Goal: Find specific page/section: Find specific page/section

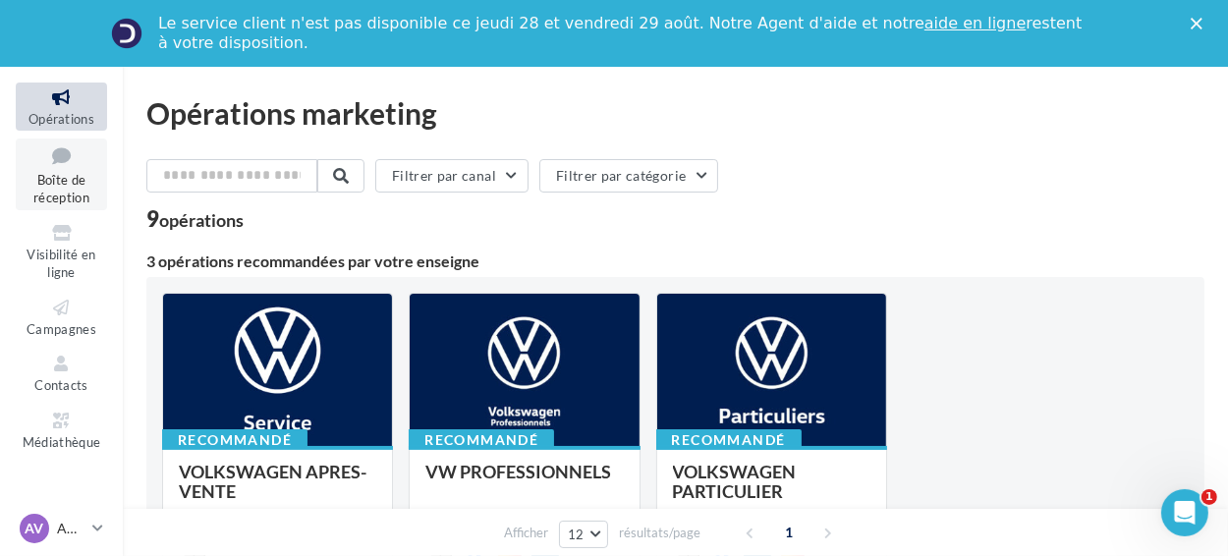
click at [56, 158] on icon at bounding box center [62, 155] width 80 height 27
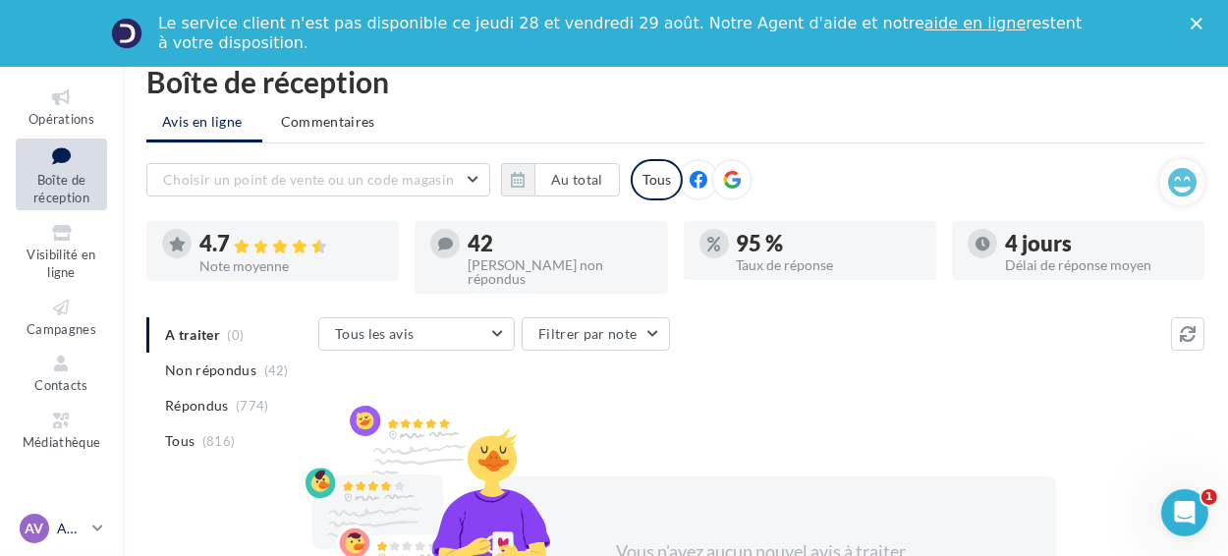
click at [59, 531] on p "AUTO - Volkswagen" at bounding box center [70, 529] width 27 height 20
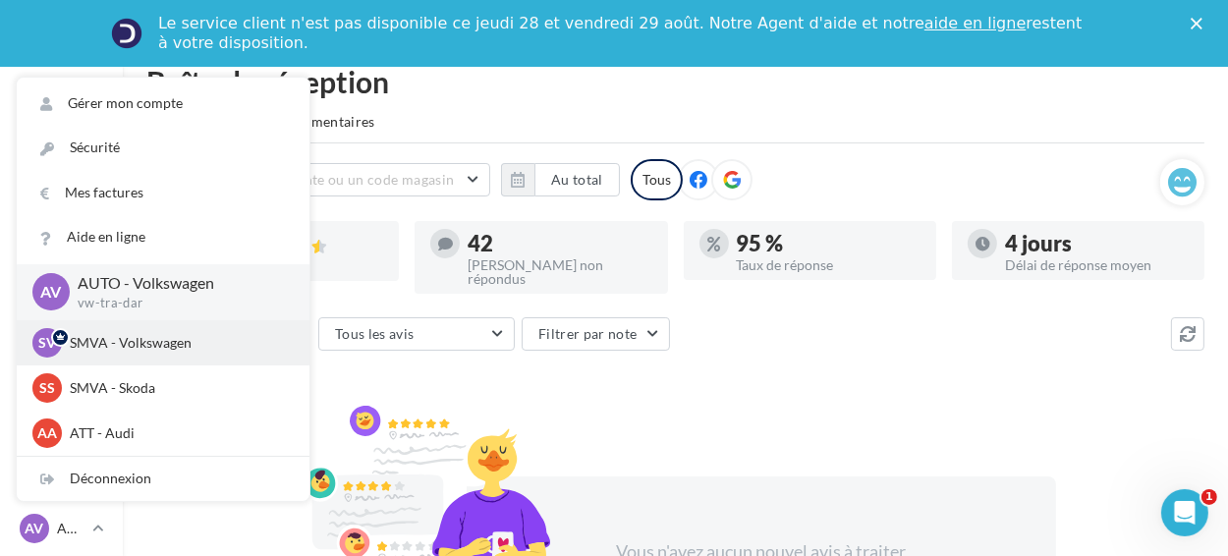
click at [89, 337] on p "SMVA - Volkswagen" at bounding box center [178, 343] width 216 height 20
